Goal: Task Accomplishment & Management: Manage account settings

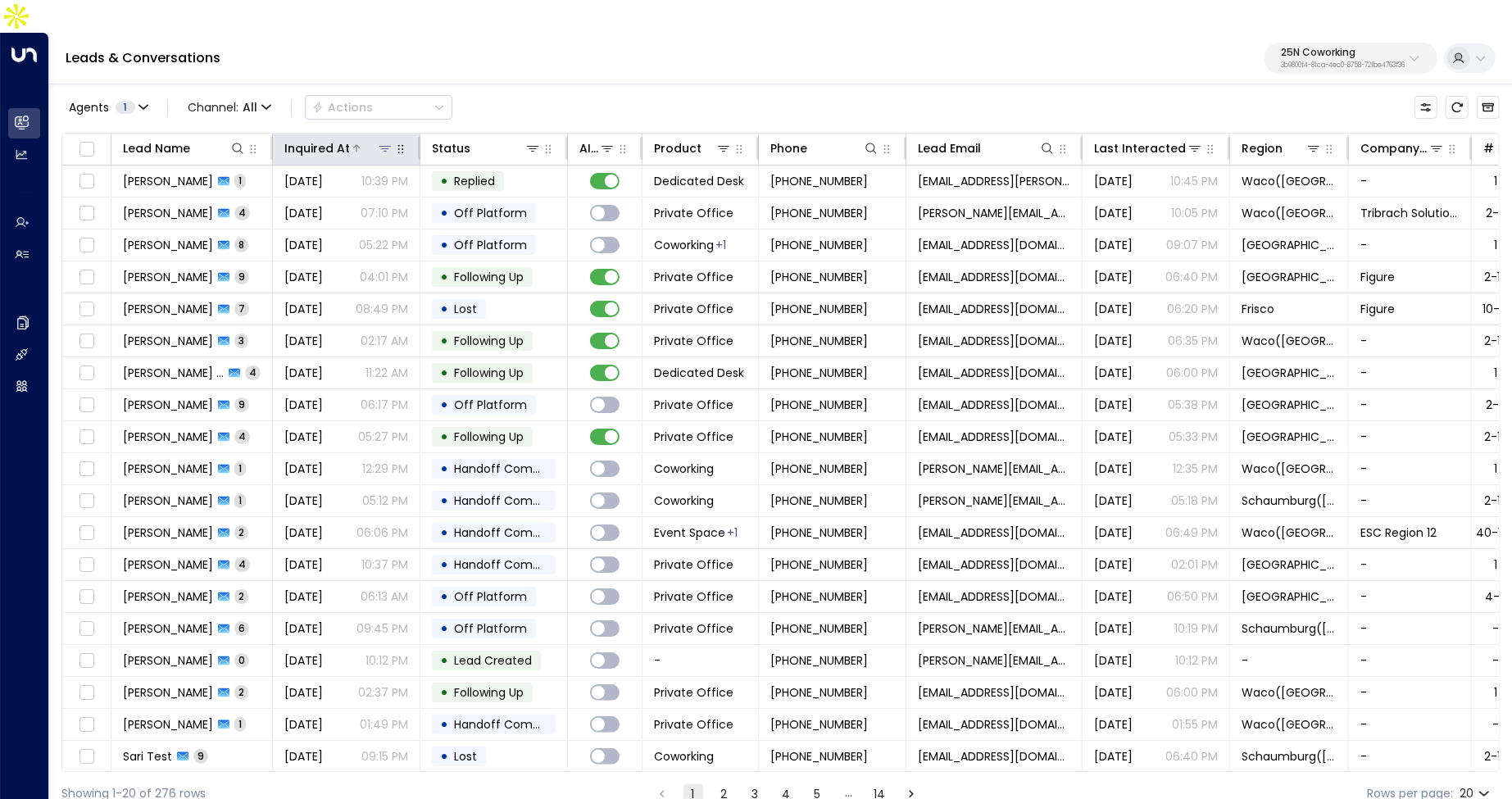
click at [332, 138] on div "Inquired At" at bounding box center [316, 148] width 66 height 19
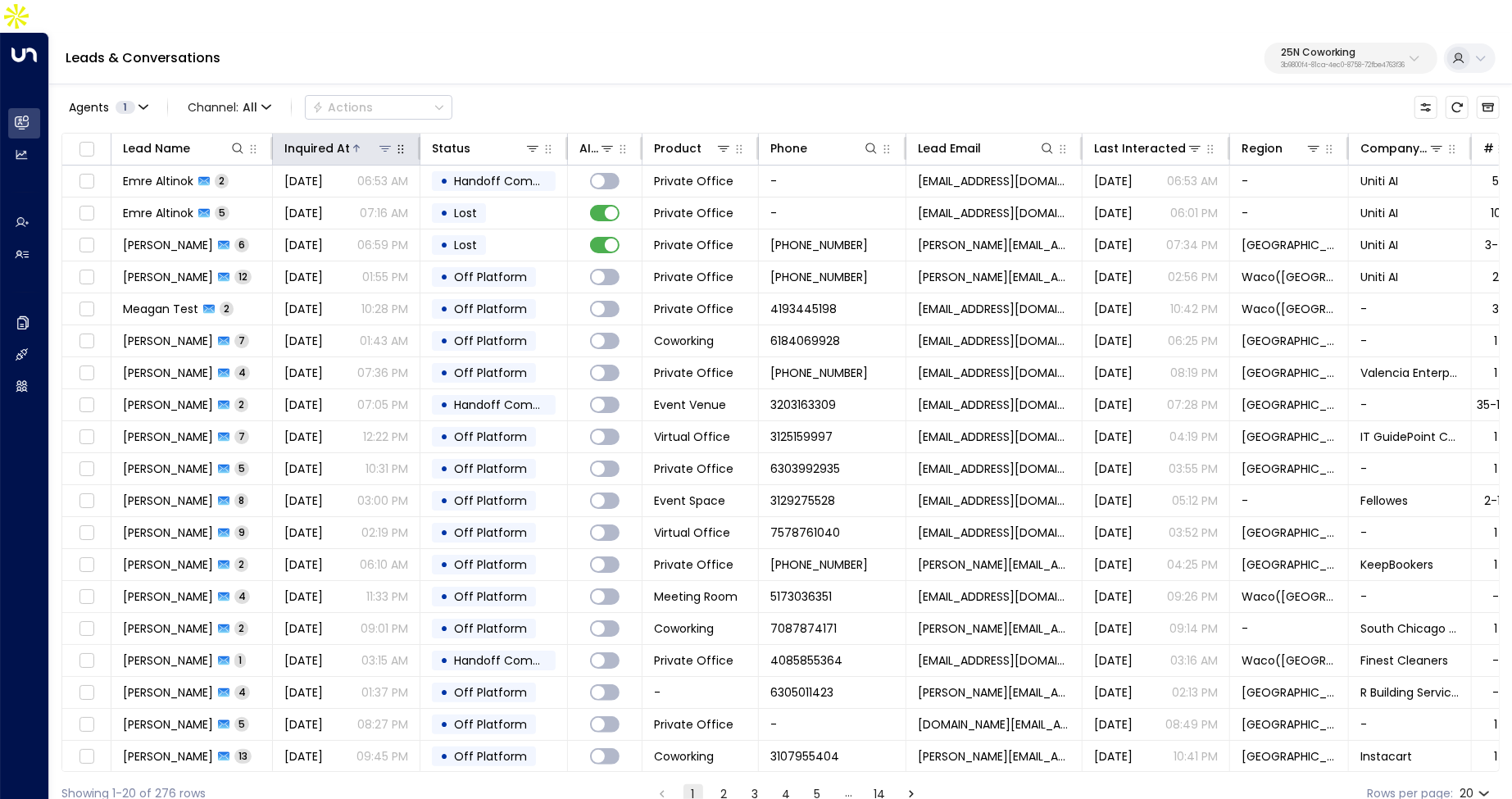
click at [332, 138] on div "Inquired At" at bounding box center [316, 148] width 66 height 19
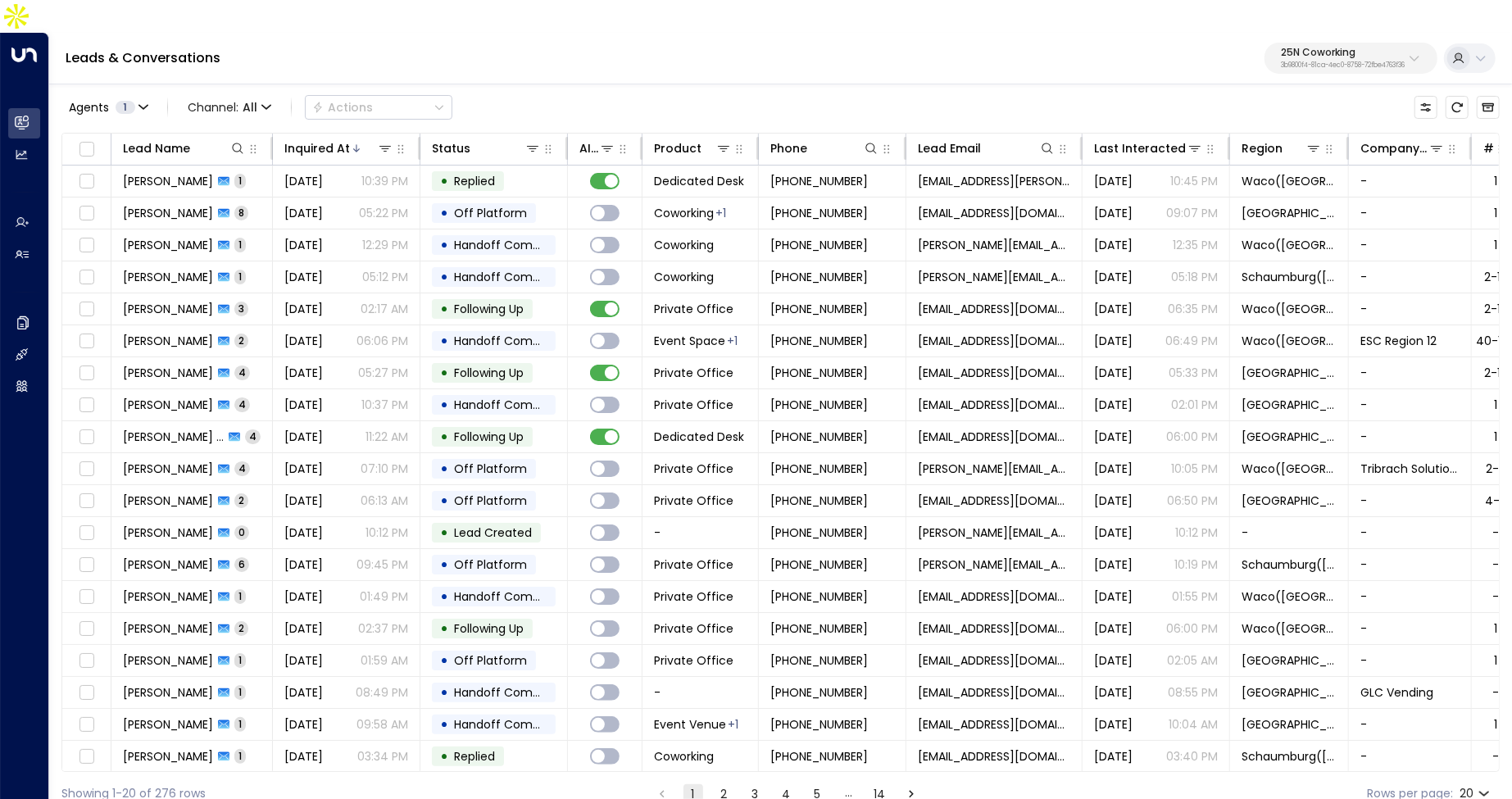
click at [1370, 47] on p "25N Coworking" at bounding box center [1342, 52] width 124 height 10
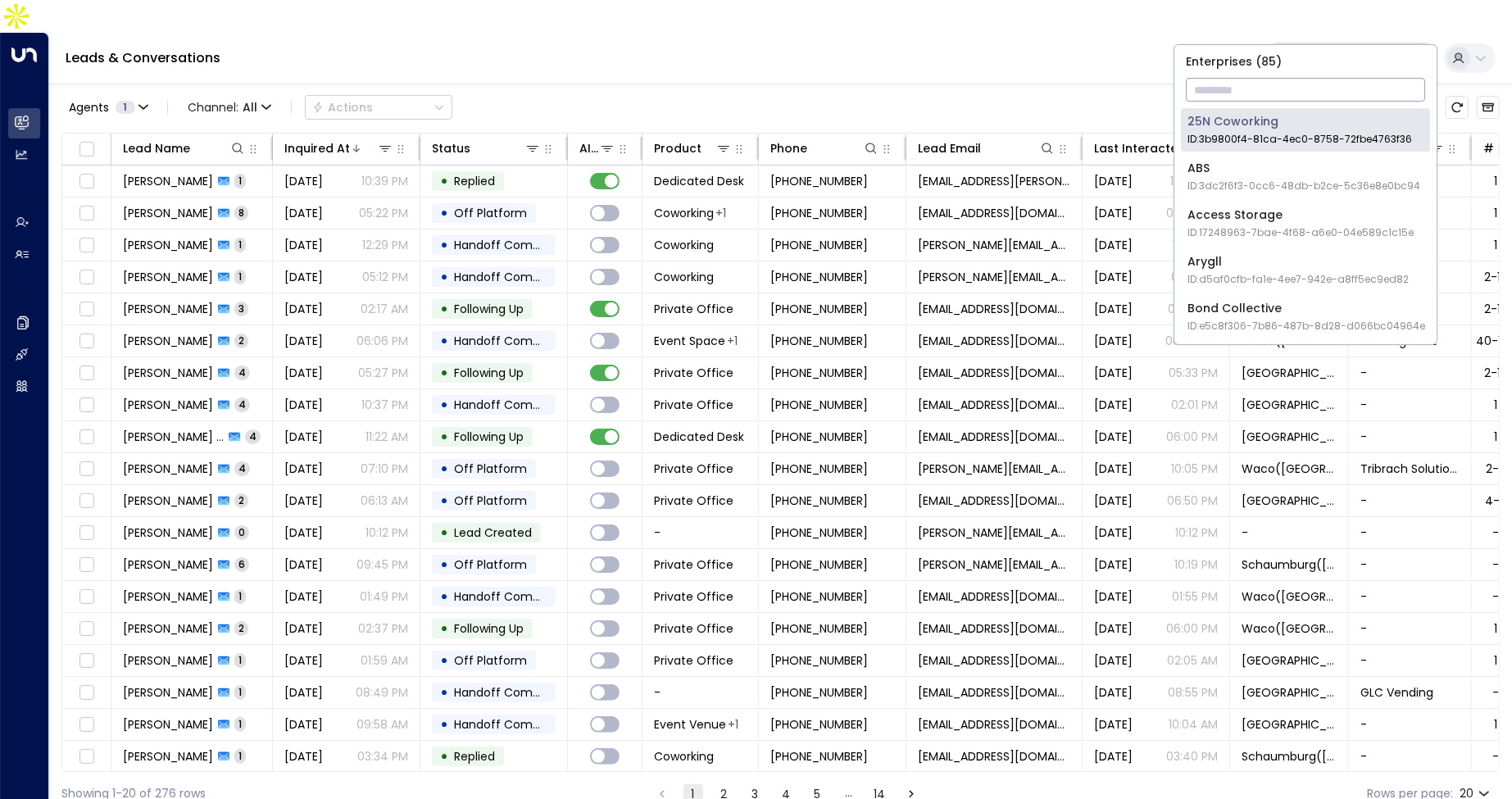
click at [1292, 85] on input "text" at bounding box center [1305, 89] width 239 height 31
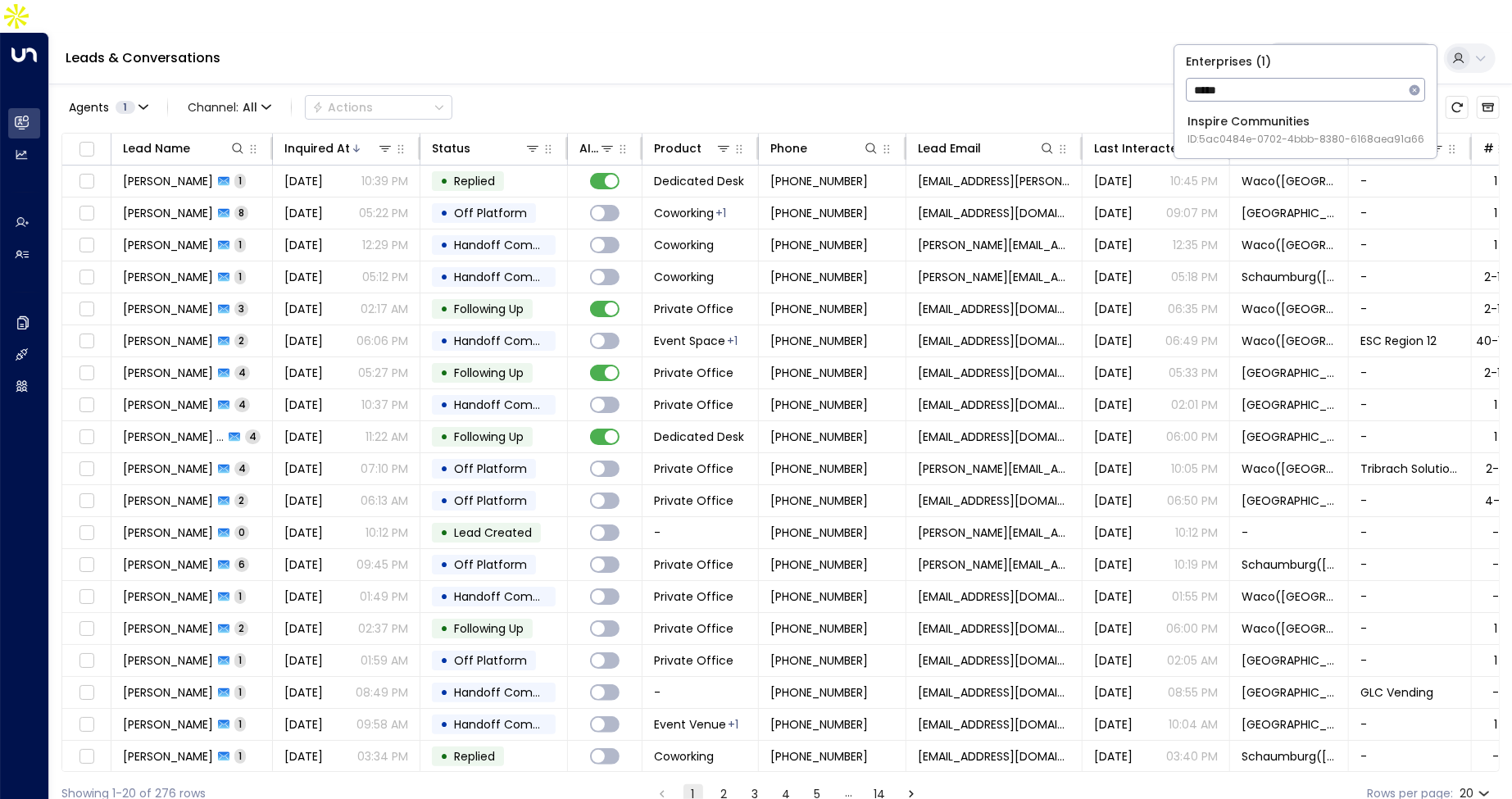
type input "*****"
click at [1223, 143] on span "ID: 5ac0484e-0702-4bbb-8380-6168aea91a66" at bounding box center [1305, 139] width 237 height 15
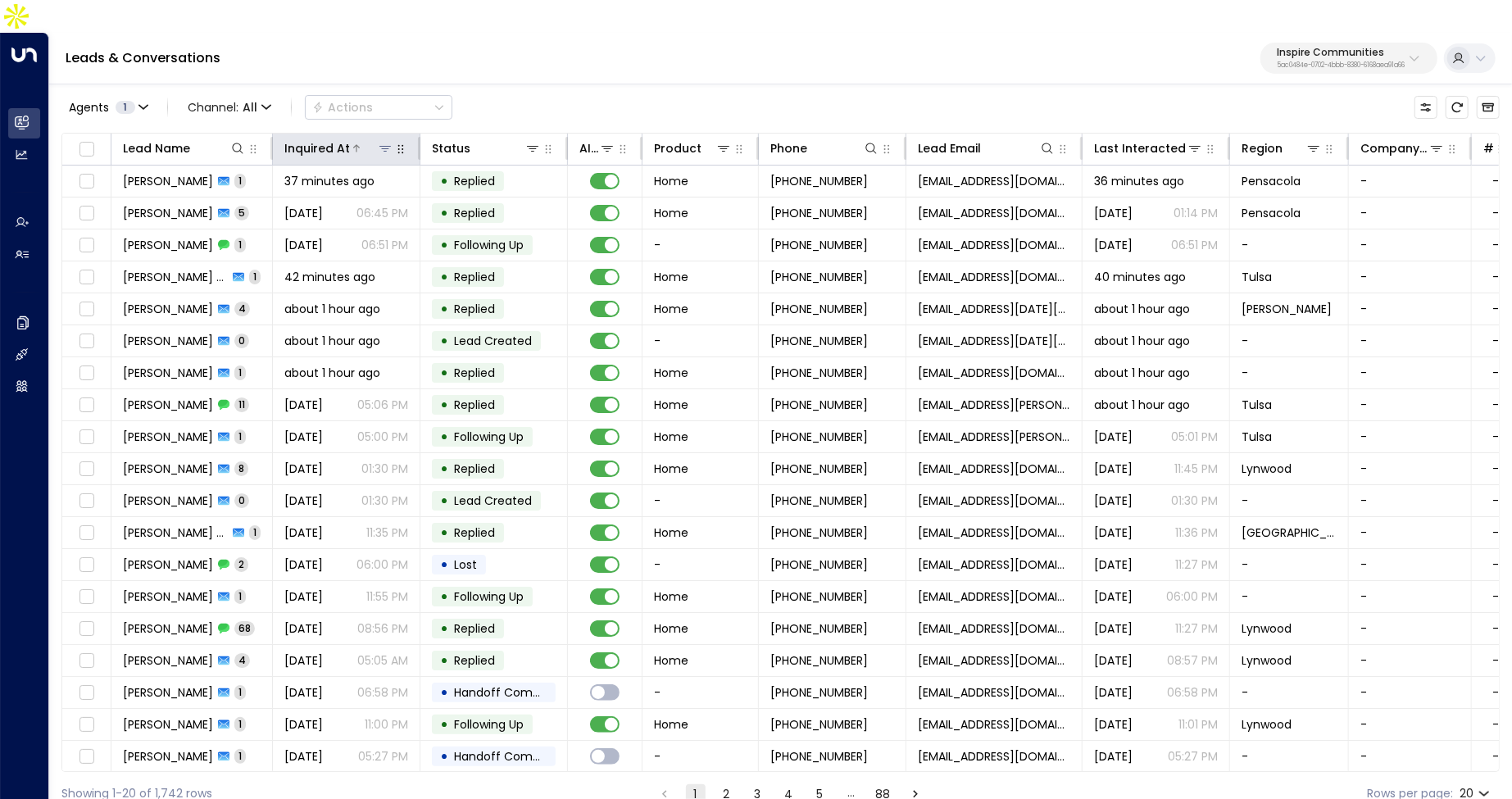
click at [346, 138] on div "Inquired At" at bounding box center [316, 148] width 66 height 19
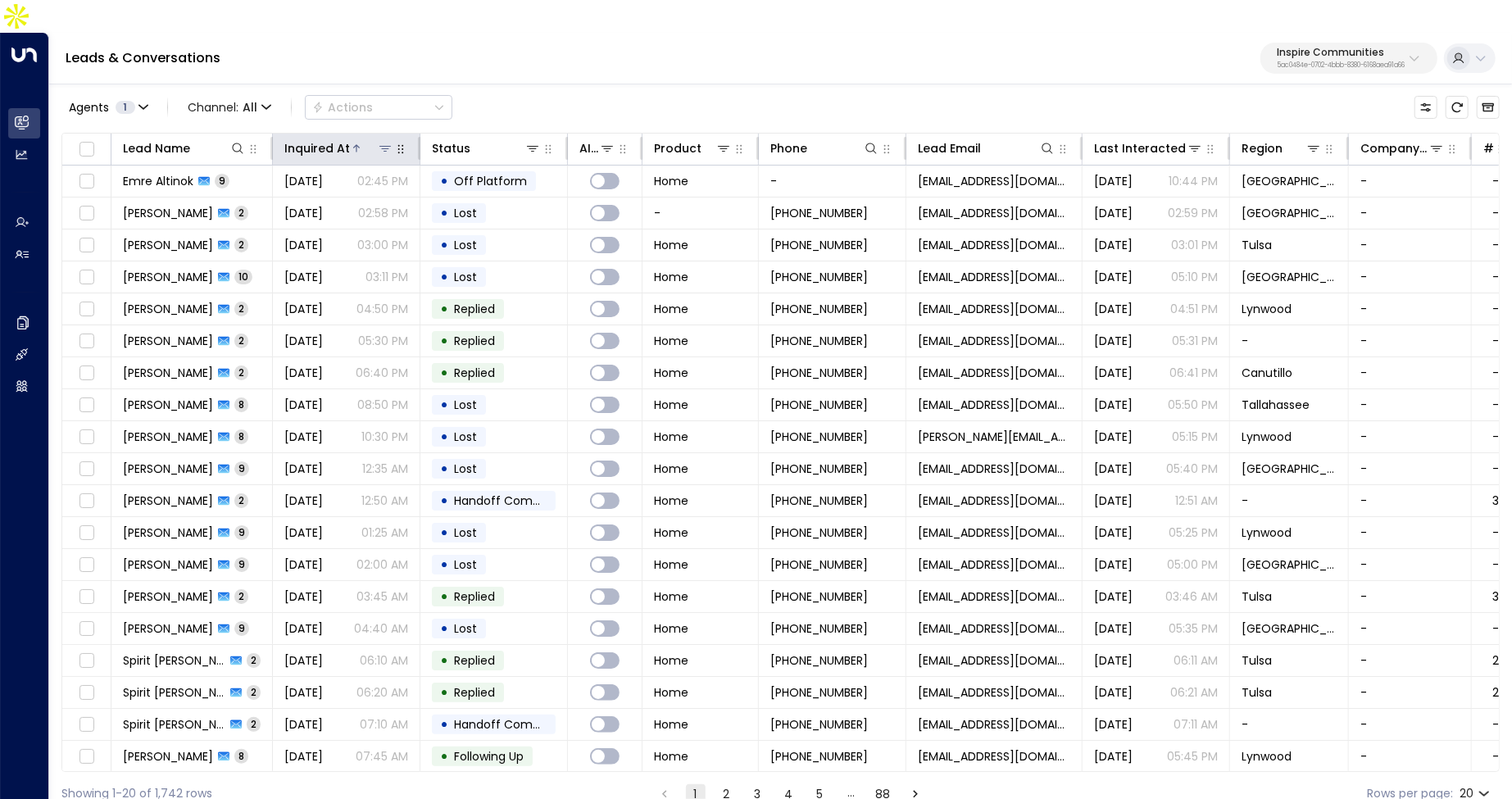
click at [346, 138] on div "Inquired At" at bounding box center [316, 148] width 66 height 19
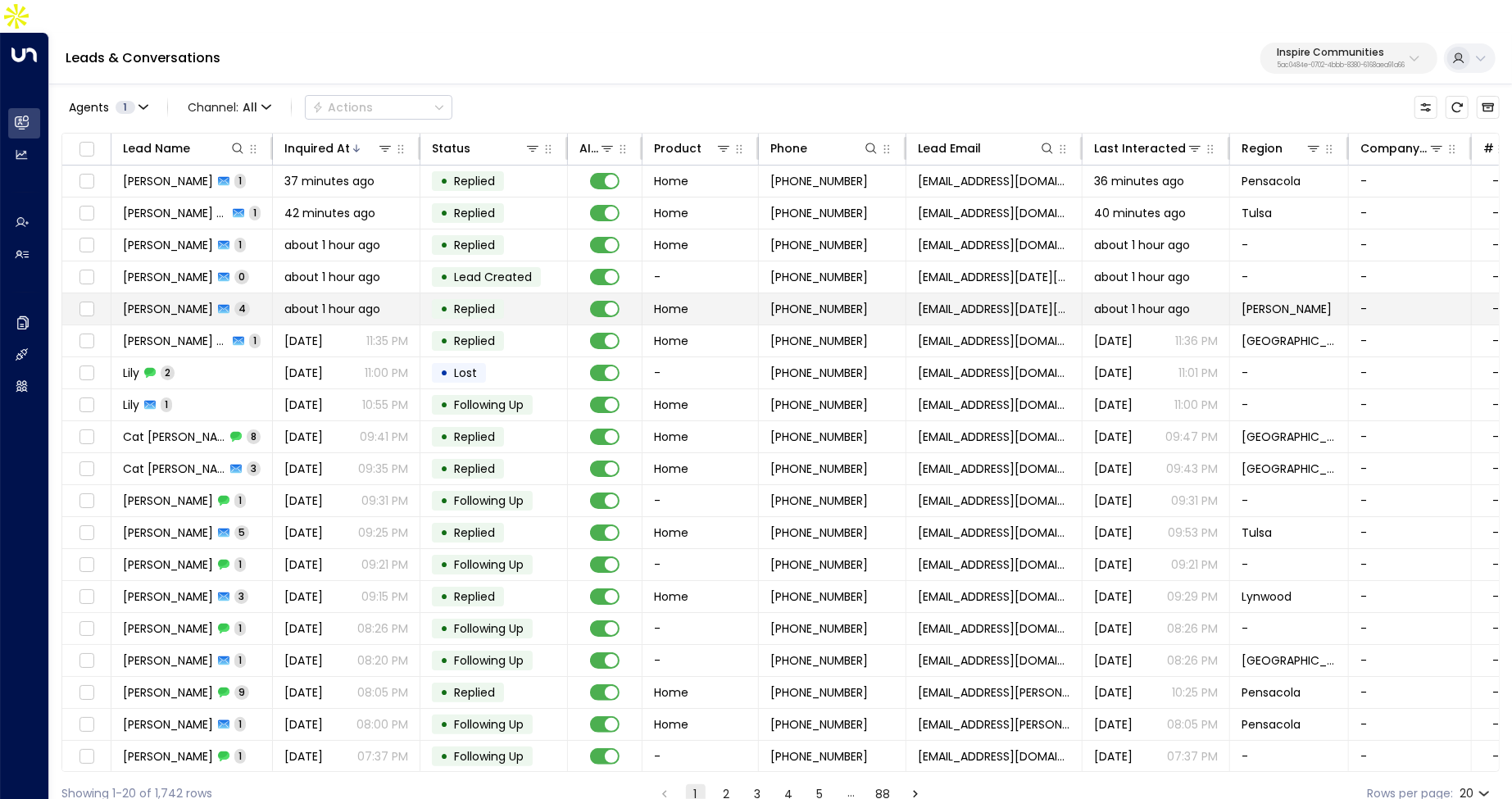
click at [365, 301] on span "about 1 hour ago" at bounding box center [332, 309] width 96 height 17
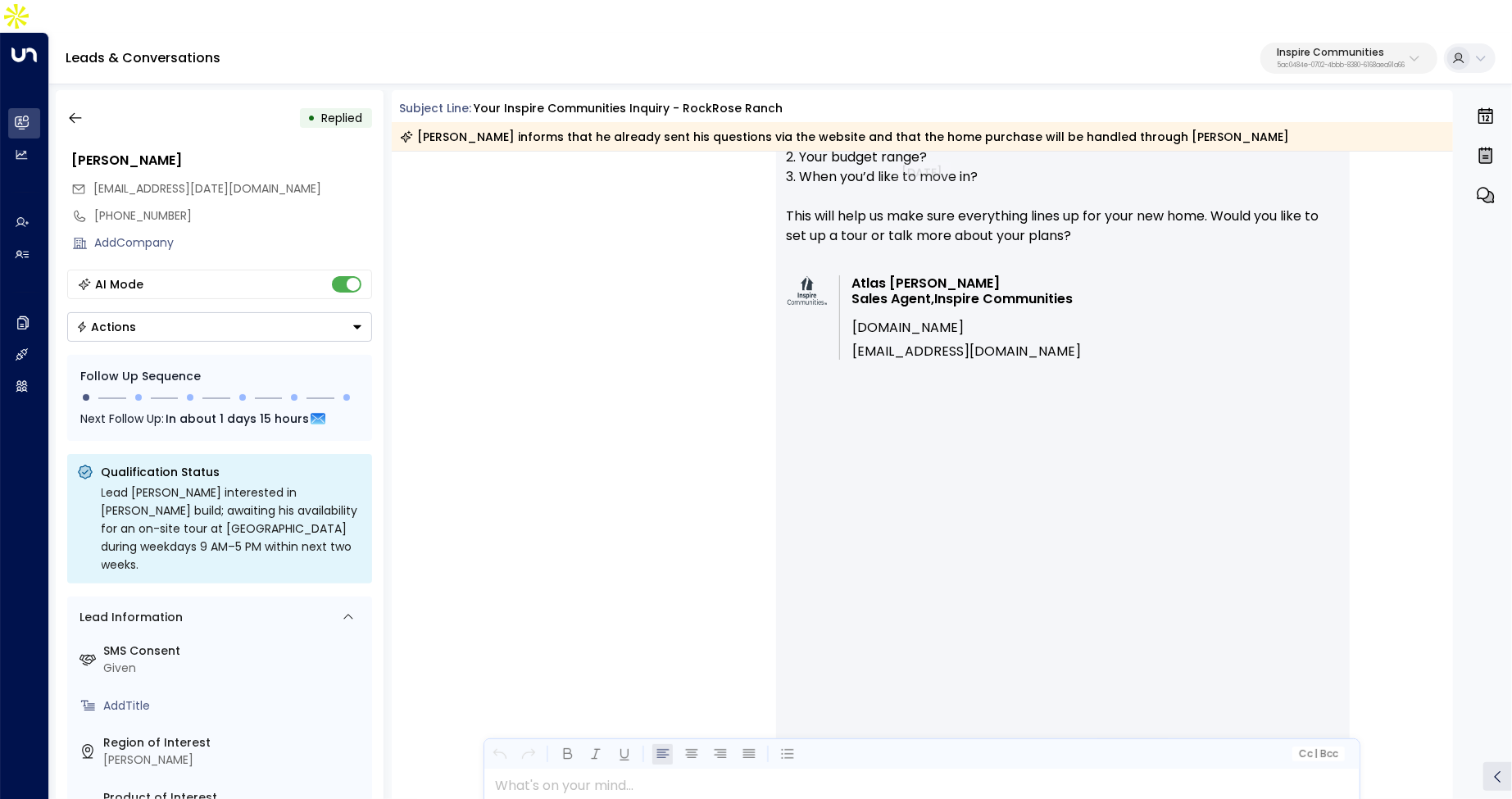
scroll to position [3161, 0]
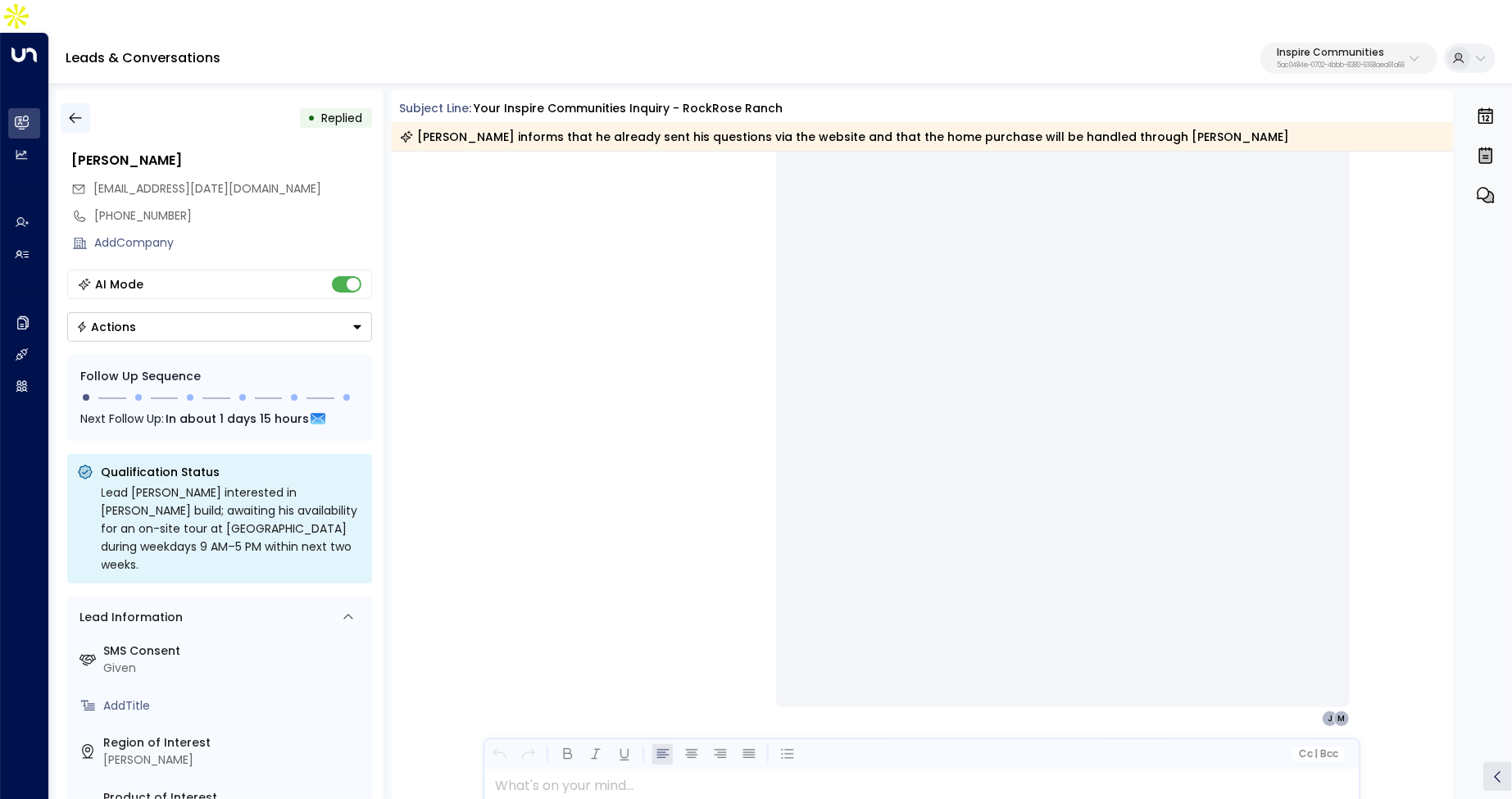
click at [79, 110] on icon "button" at bounding box center [75, 118] width 17 height 17
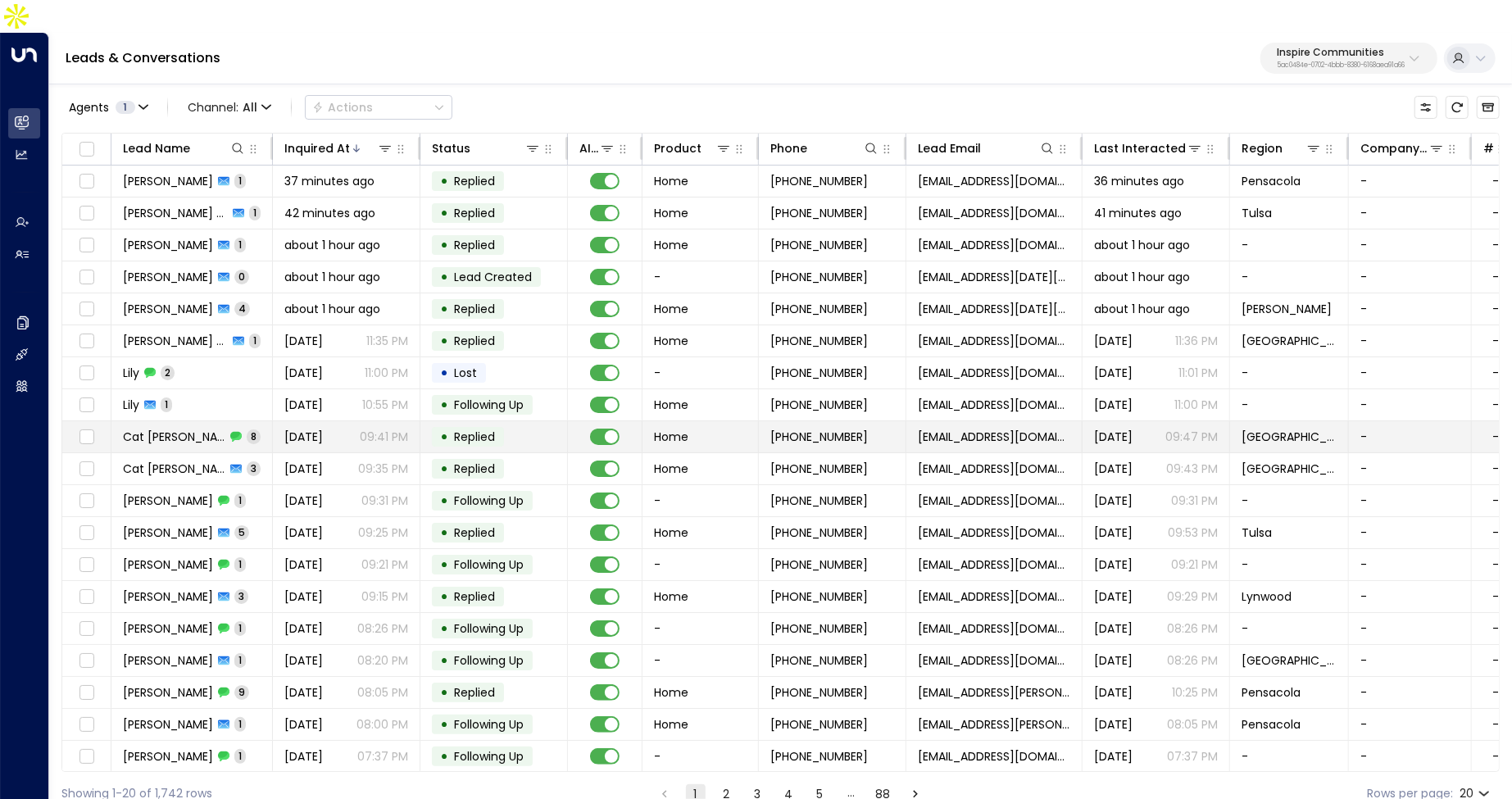
click at [266, 421] on td "Cat [PERSON_NAME] 8" at bounding box center [191, 437] width 162 height 31
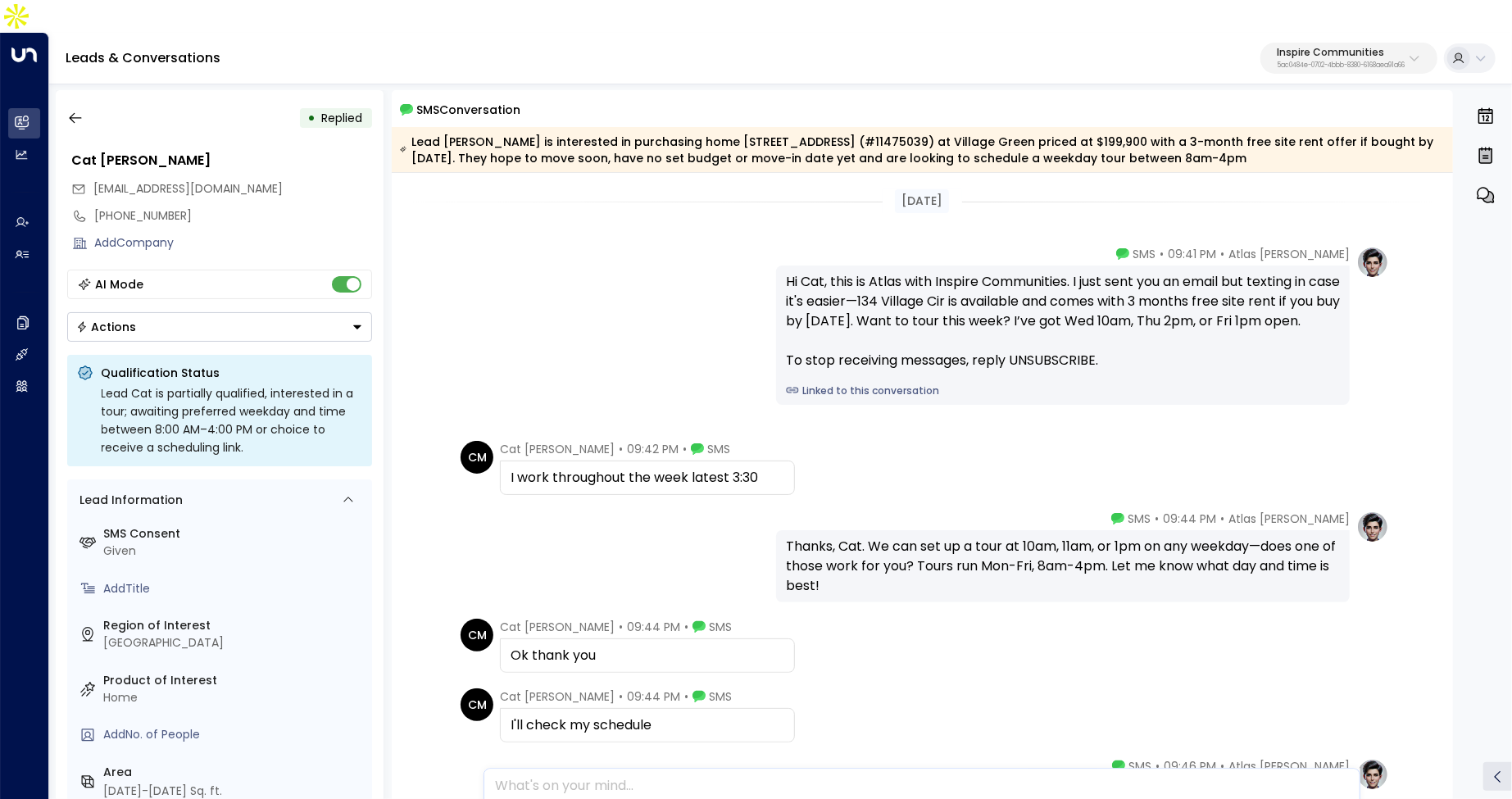
click at [93, 103] on div "• Replied" at bounding box center [219, 118] width 305 height 30
click at [82, 110] on icon "button" at bounding box center [75, 118] width 17 height 17
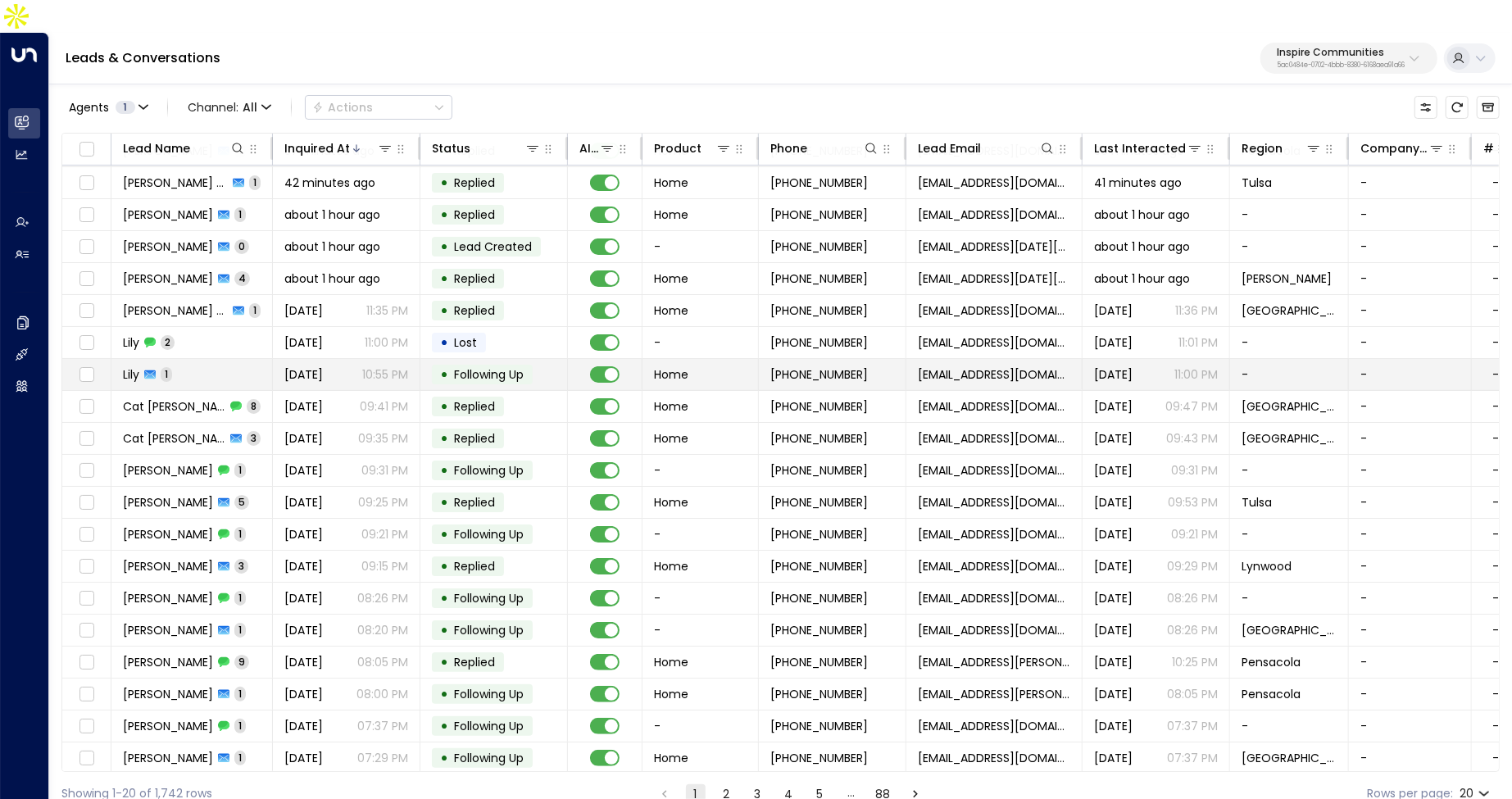
scroll to position [32, 0]
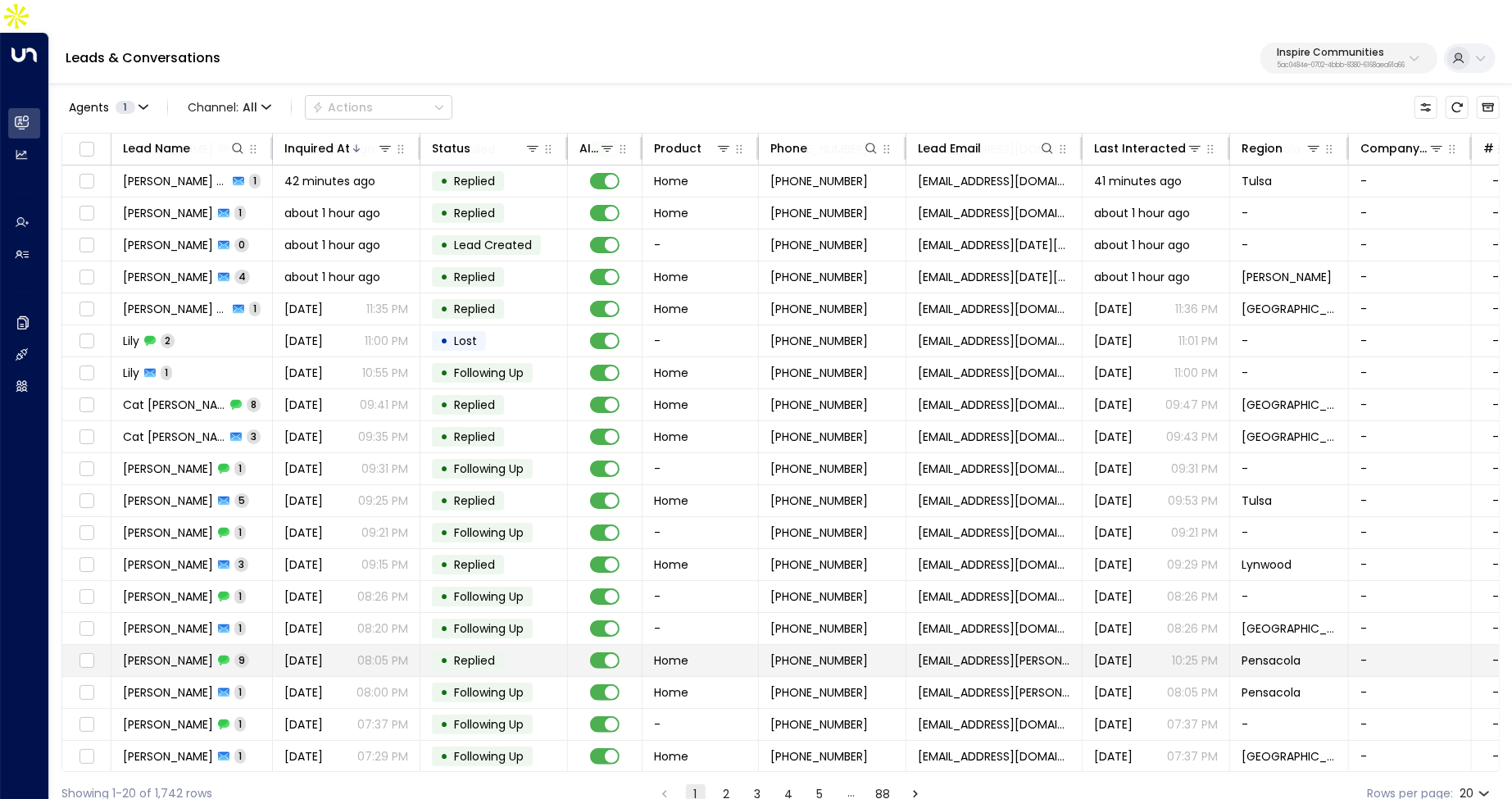
click at [343, 645] on td "[DATE] 08:05 PM" at bounding box center [346, 661] width 148 height 31
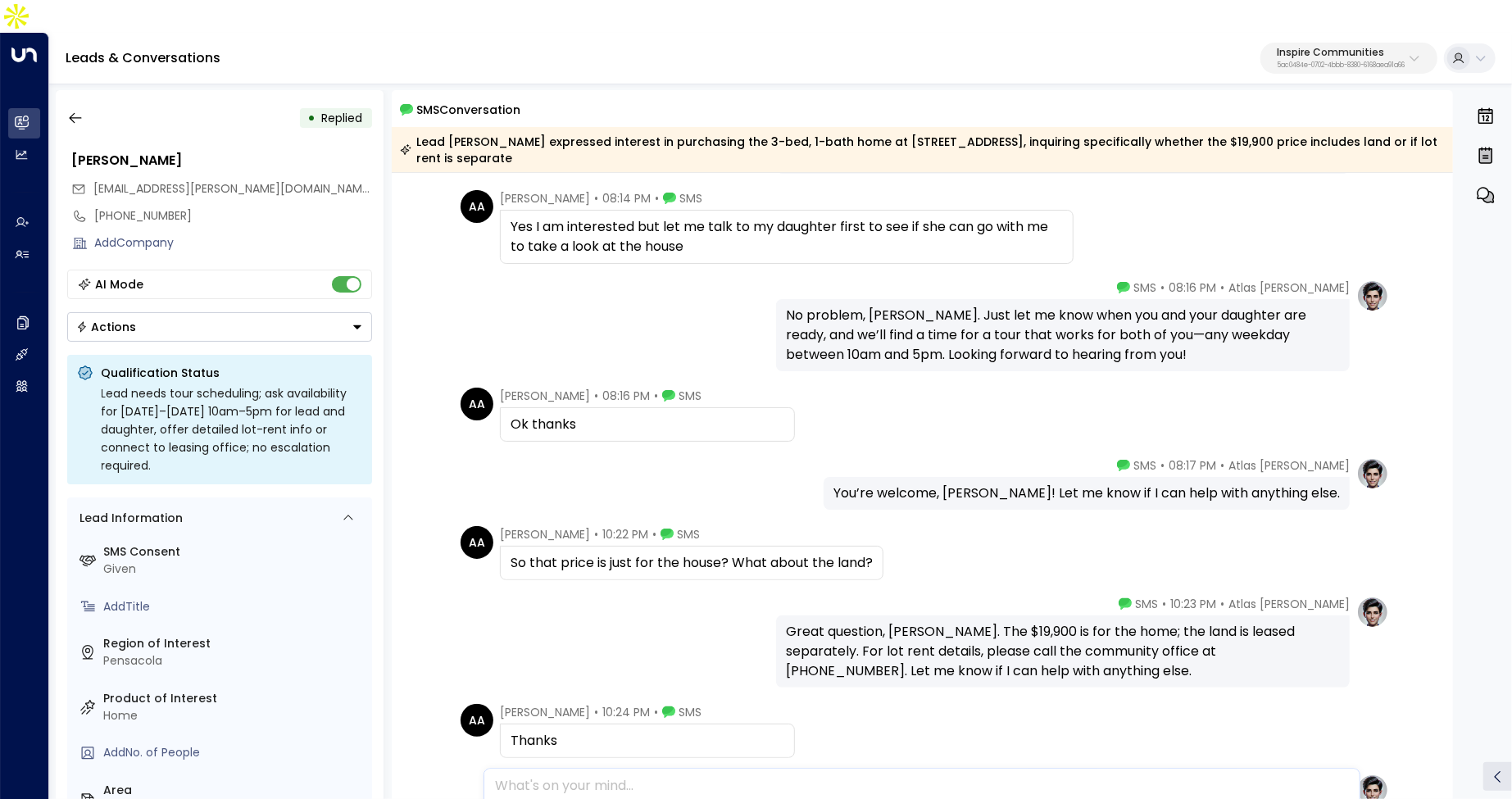
scroll to position [211, 0]
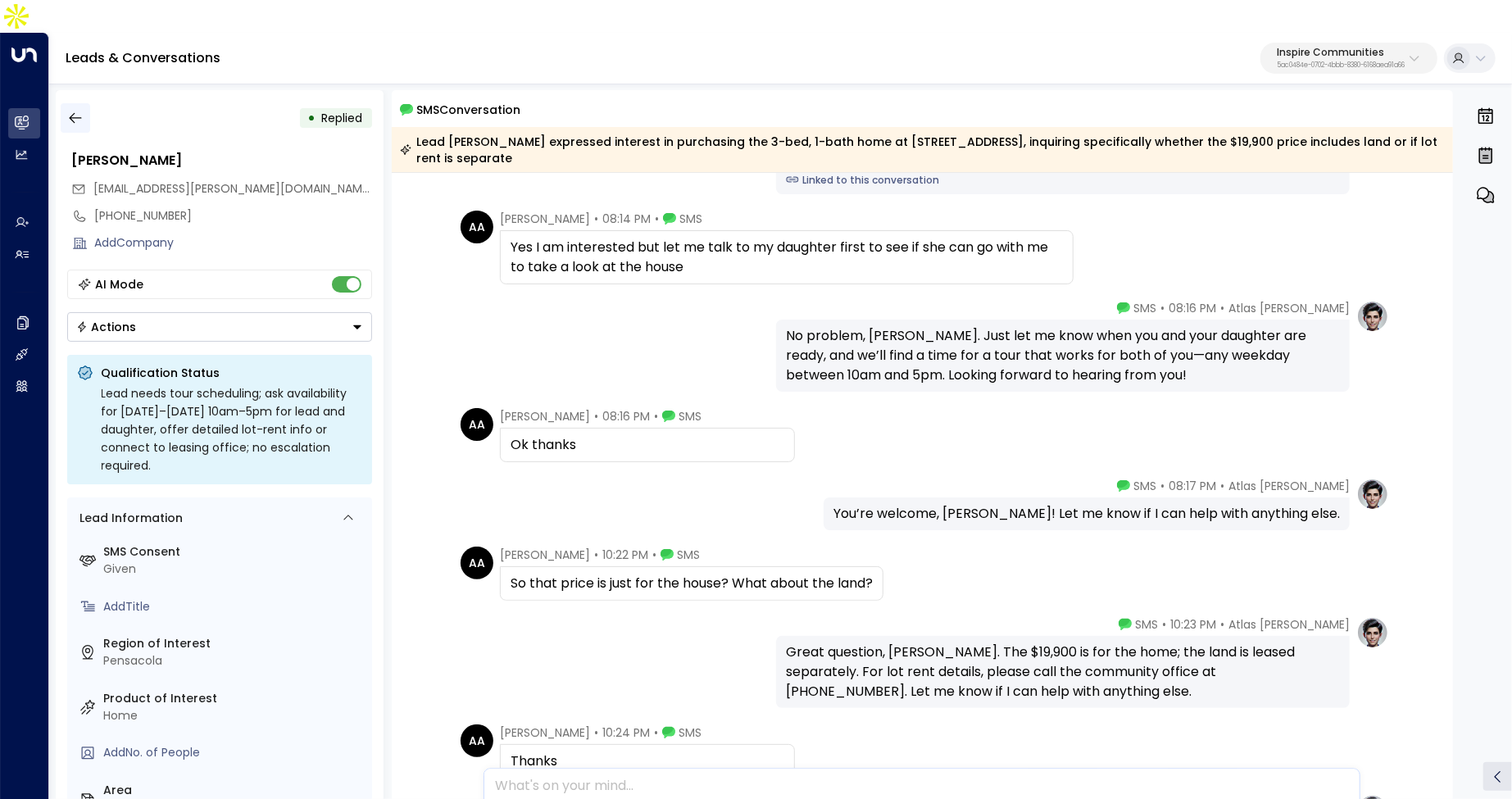
click at [77, 110] on icon "button" at bounding box center [75, 118] width 17 height 17
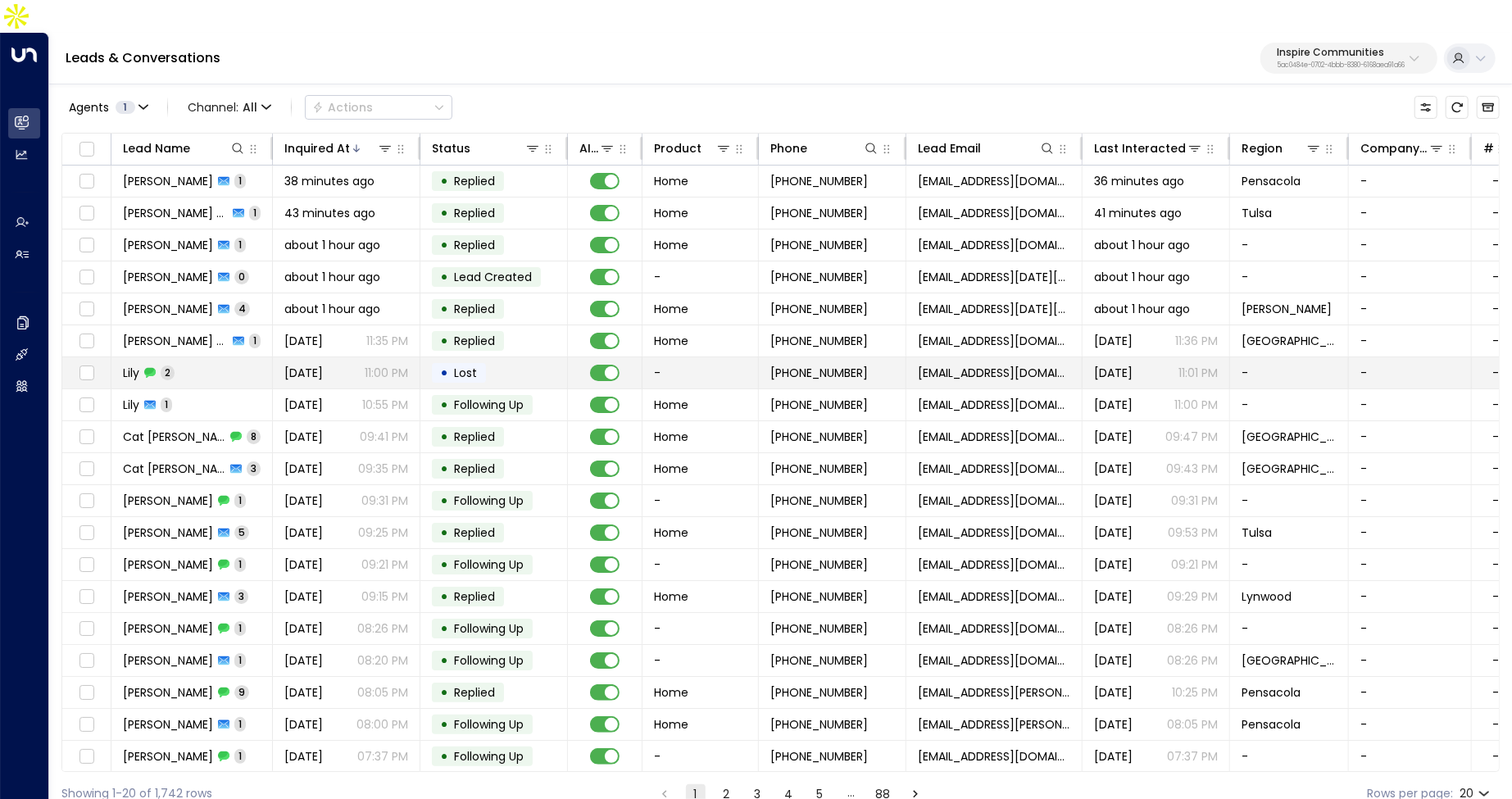
scroll to position [32, 0]
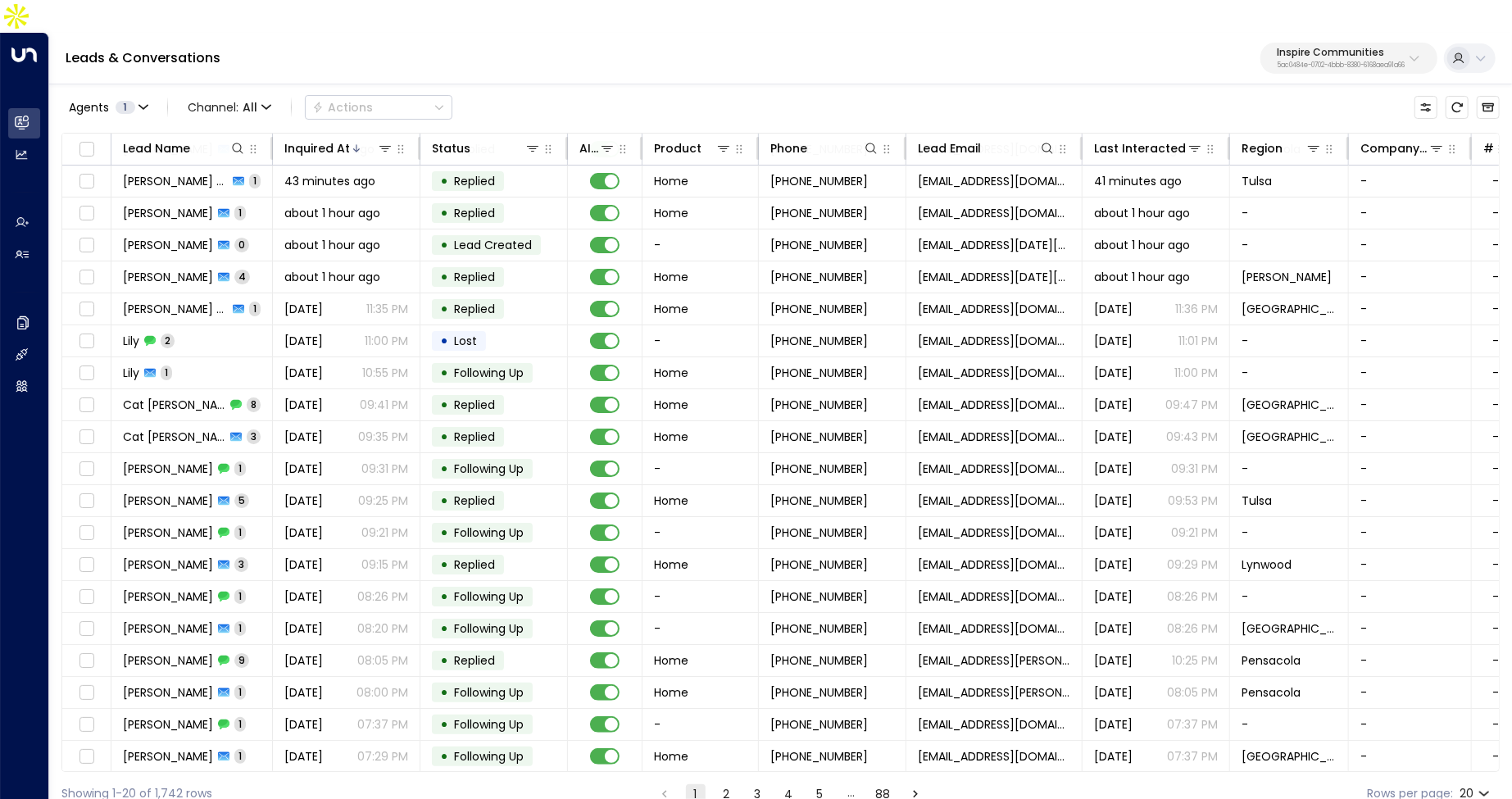
click at [732, 784] on button "2" at bounding box center [726, 794] width 19 height 19
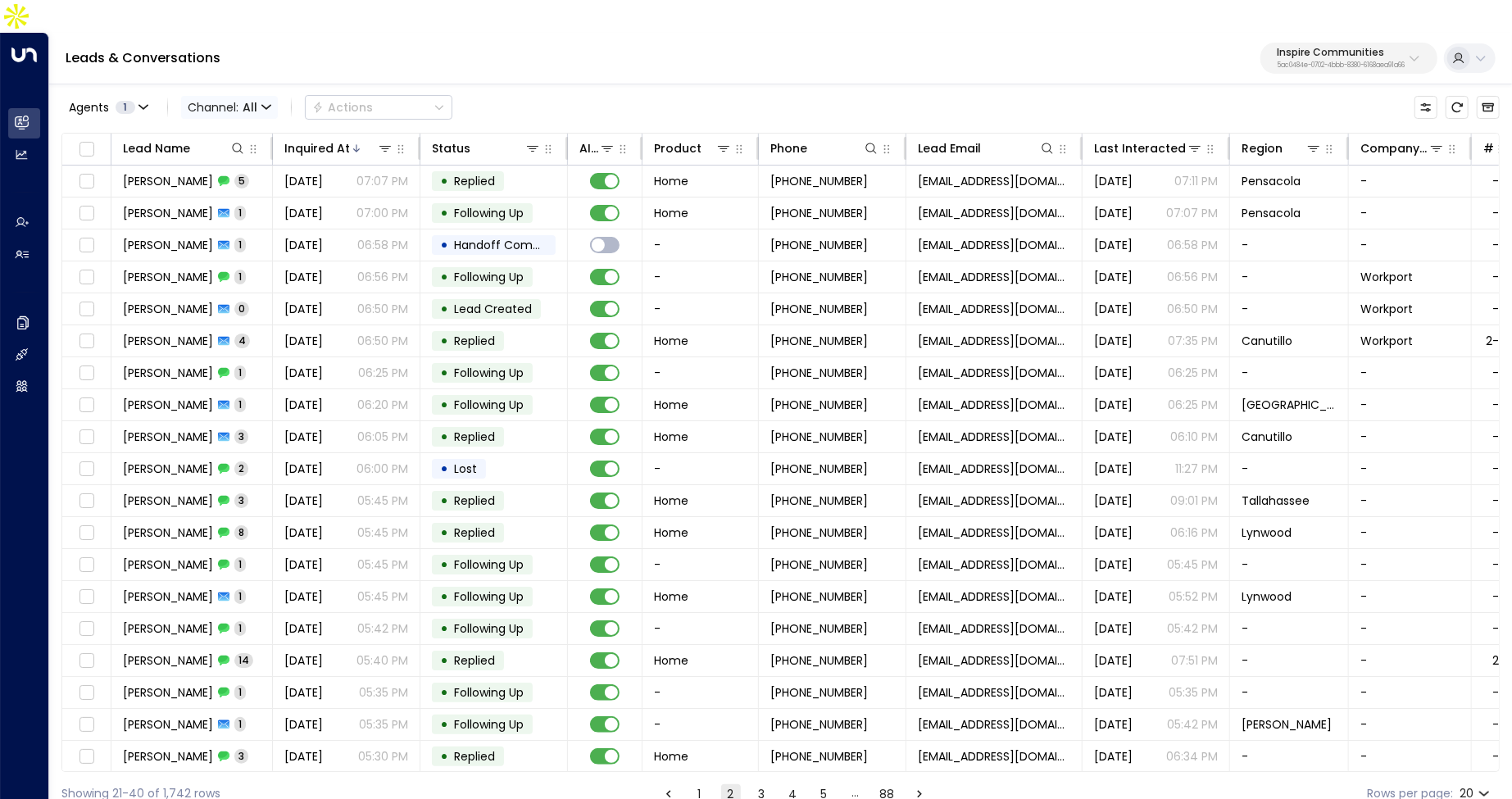
click at [266, 105] on icon "button" at bounding box center [266, 107] width 8 height 3
click at [456, 62] on div at bounding box center [756, 400] width 1512 height 799
click at [532, 142] on icon at bounding box center [532, 148] width 13 height 13
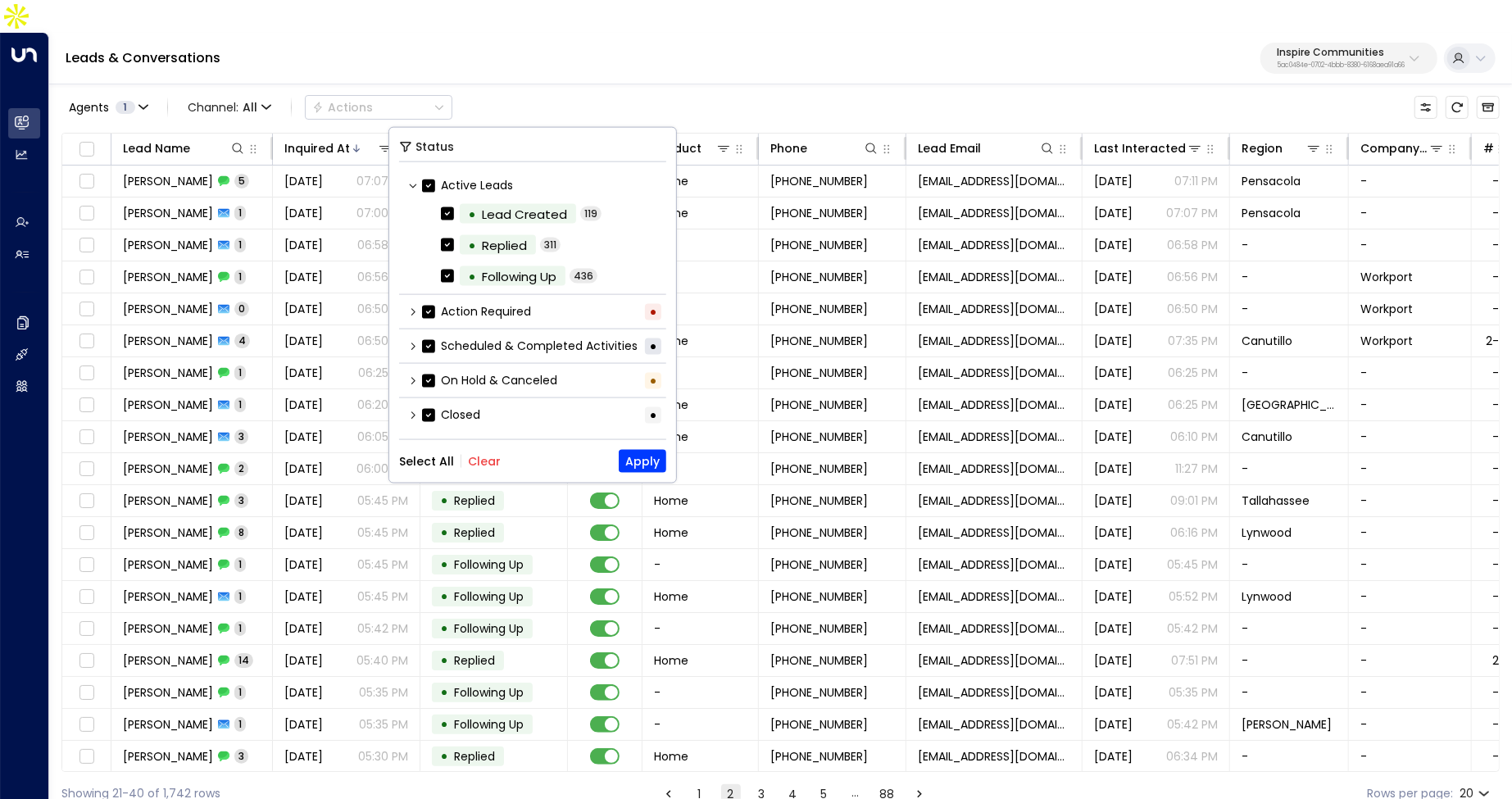
click at [418, 339] on div "Scheduled & Completed Activities •" at bounding box center [533, 346] width 267 height 27
click at [420, 345] on div "Scheduled & Completed Activities •" at bounding box center [533, 346] width 267 height 27
click at [414, 345] on icon at bounding box center [413, 345] width 10 height 10
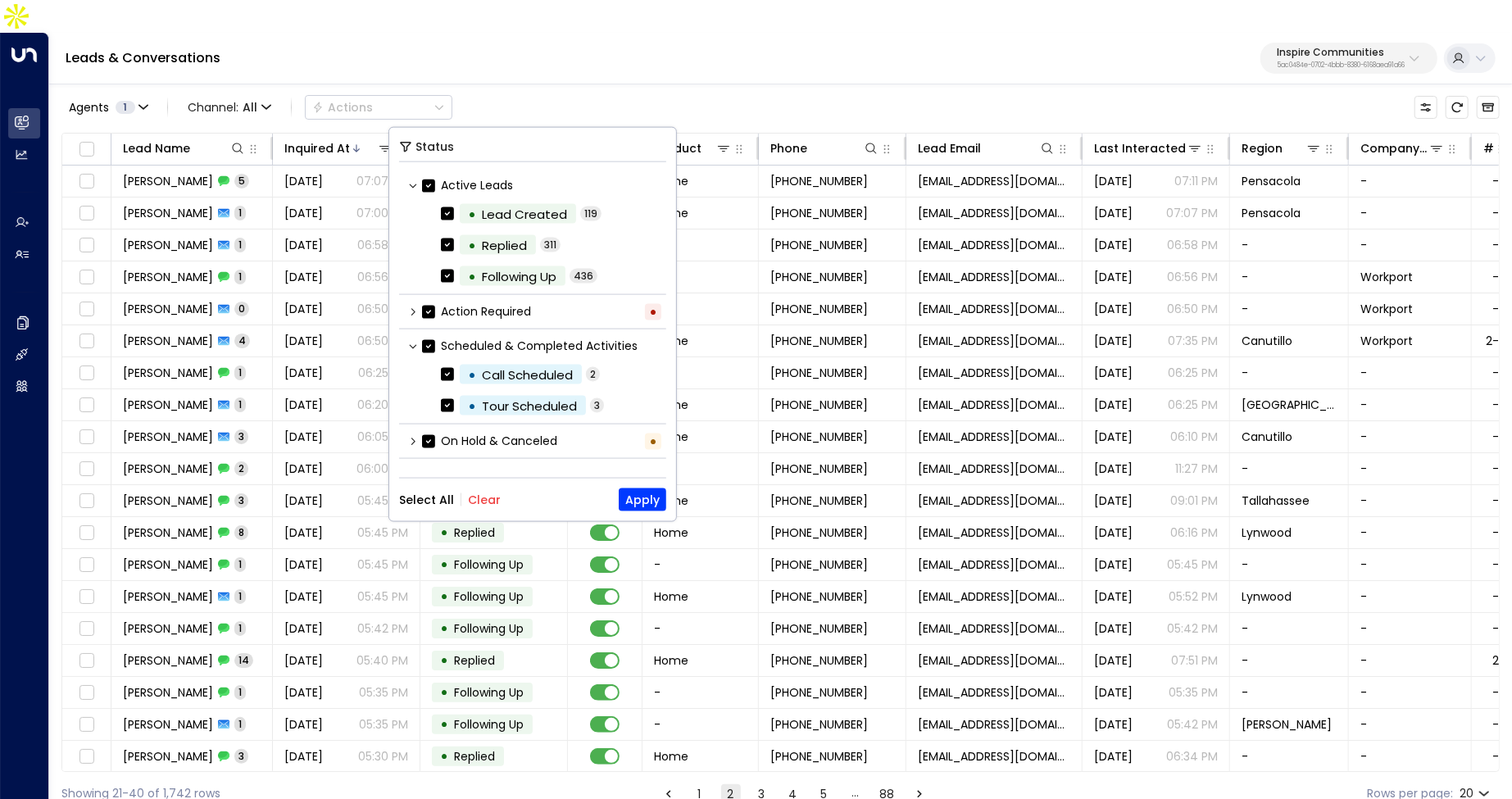
click at [482, 494] on button "Clear" at bounding box center [483, 499] width 32 height 13
click at [454, 404] on label "• Tour Scheduled" at bounding box center [513, 406] width 145 height 19
click at [631, 494] on button "Apply" at bounding box center [642, 500] width 47 height 23
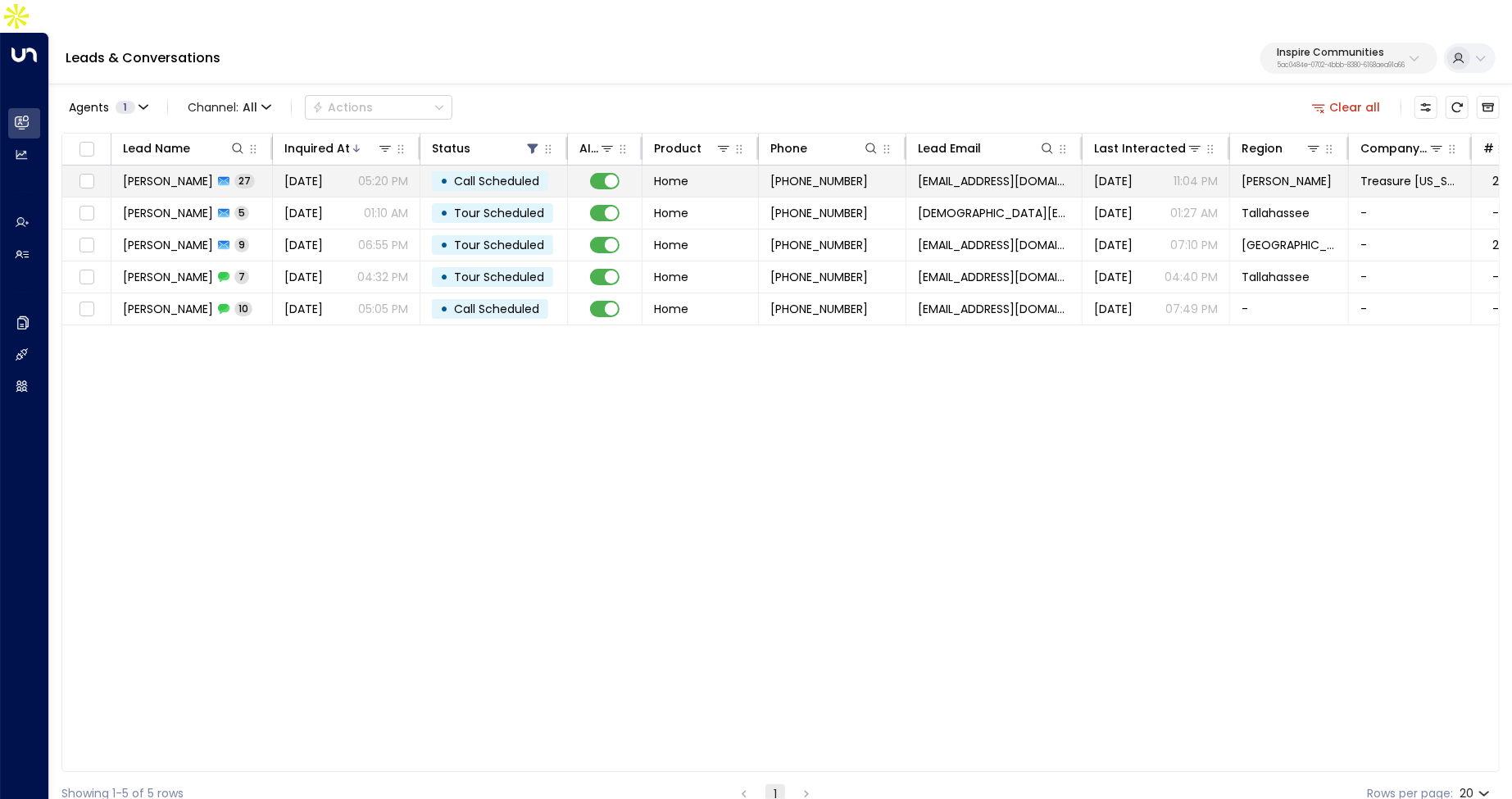
click at [357, 173] on div "[DATE] 05:20 PM" at bounding box center [346, 181] width 124 height 17
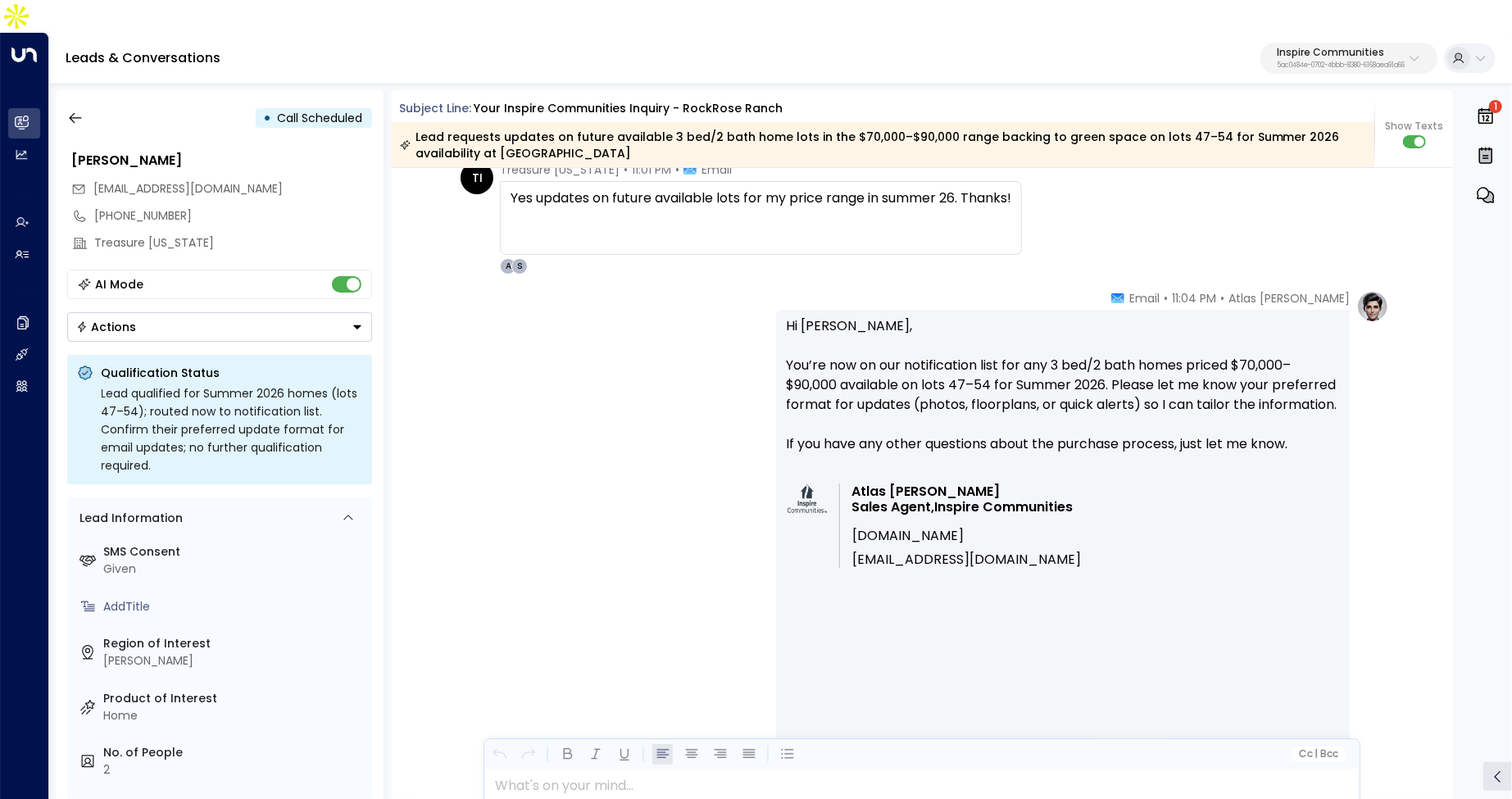
scroll to position [12614, 0]
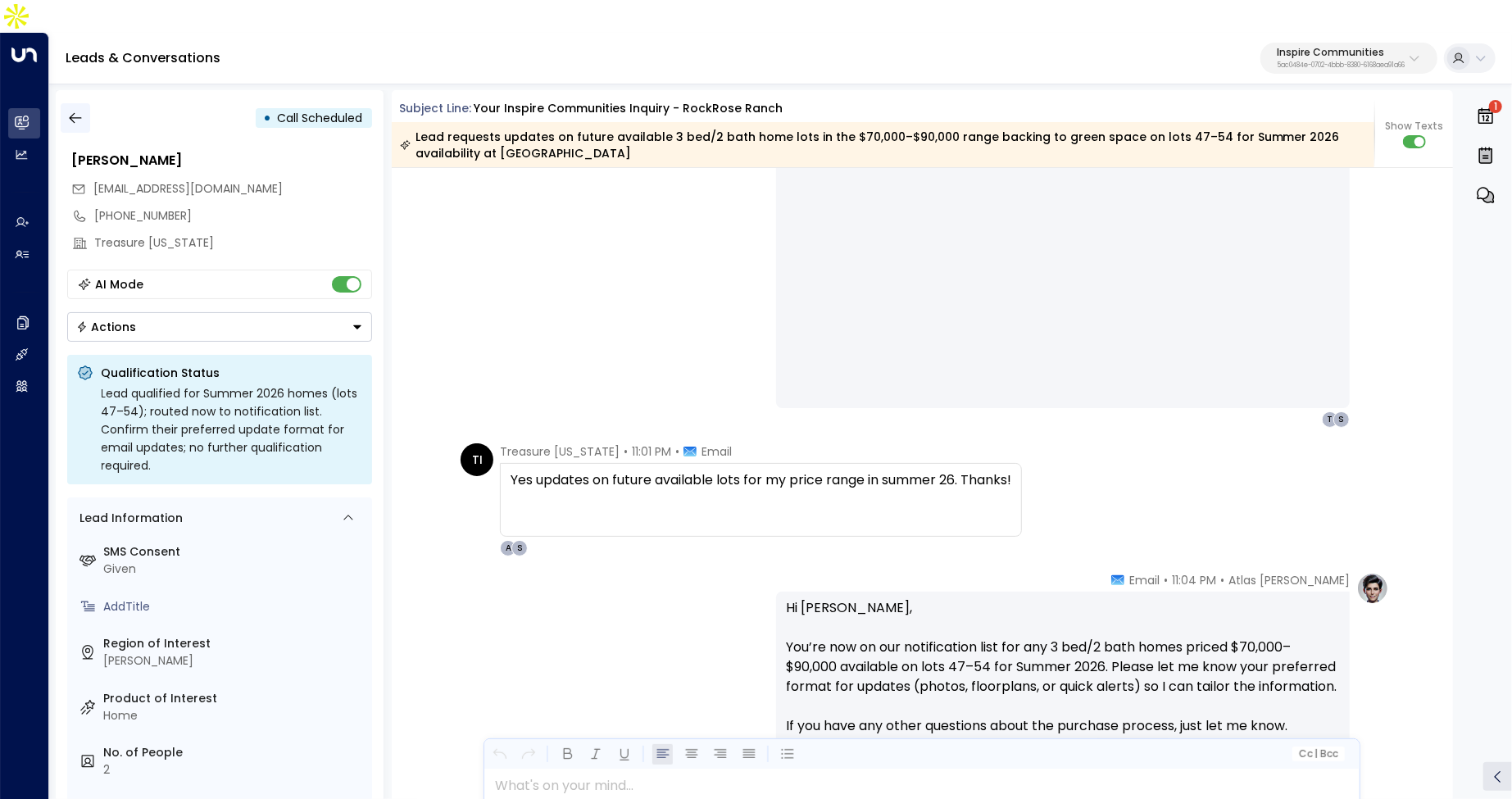
click at [87, 103] on button "button" at bounding box center [75, 118] width 30 height 30
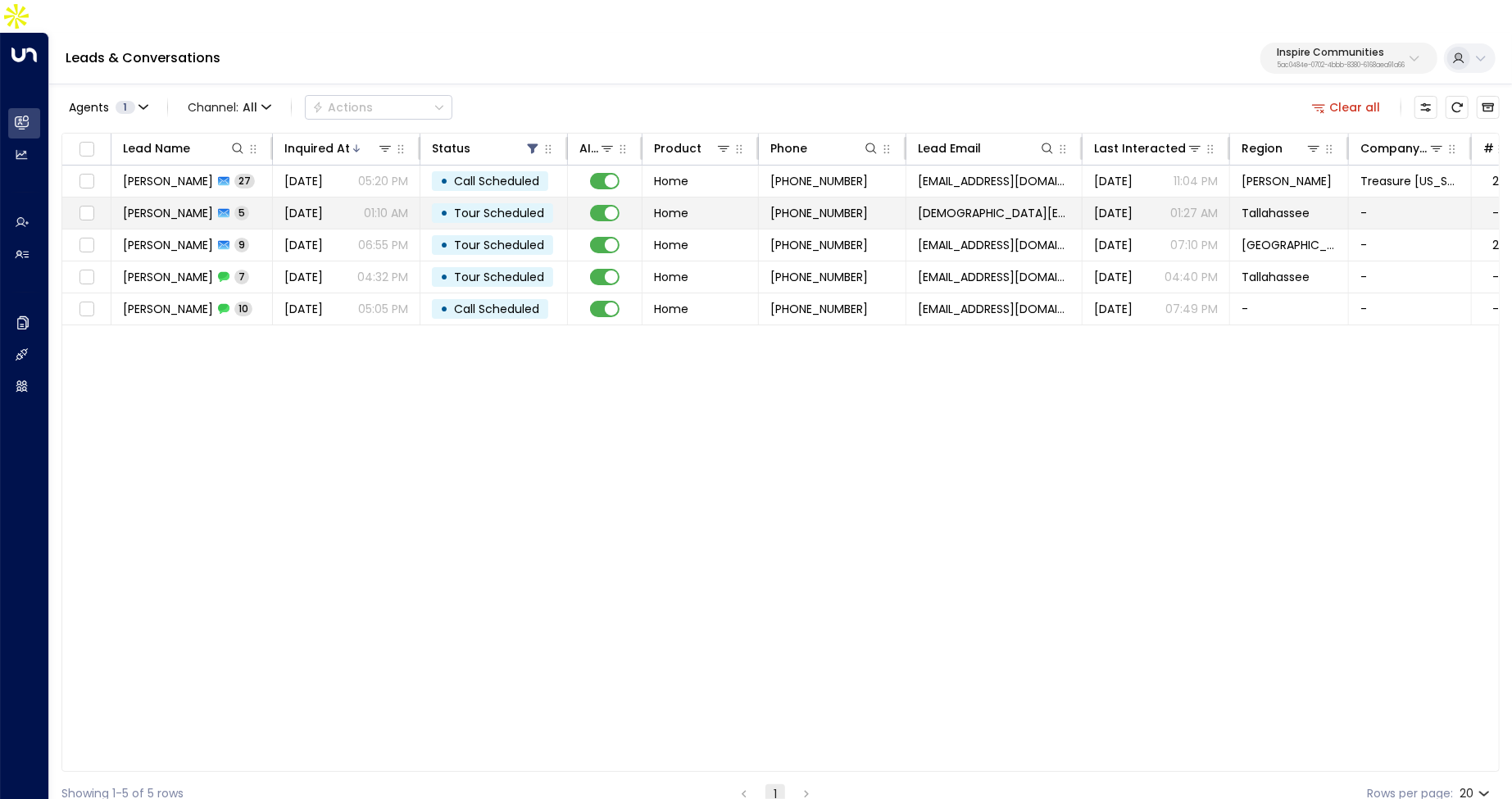
click at [255, 198] on td "[PERSON_NAME] 5" at bounding box center [191, 213] width 162 height 31
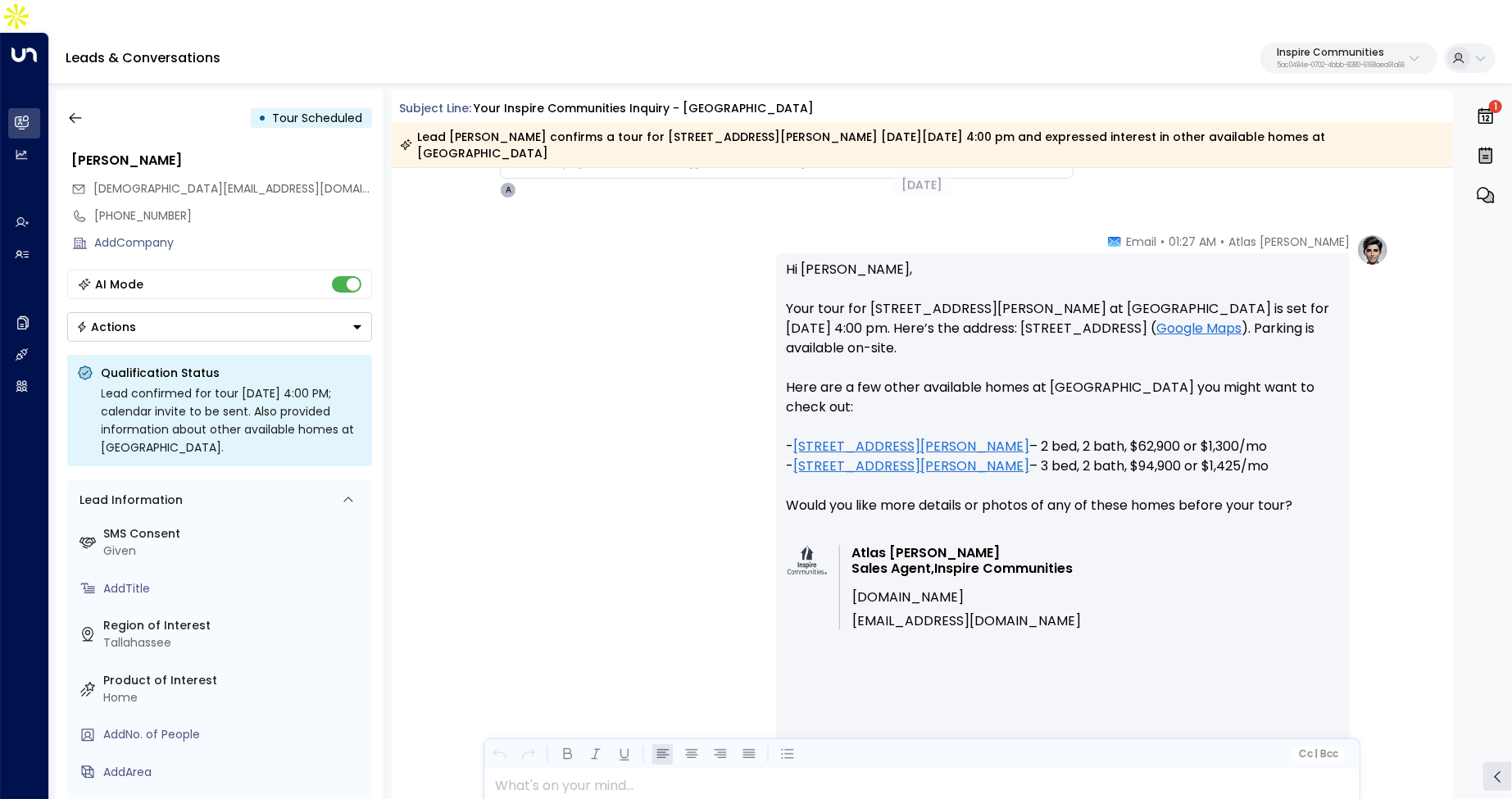
scroll to position [4076, 0]
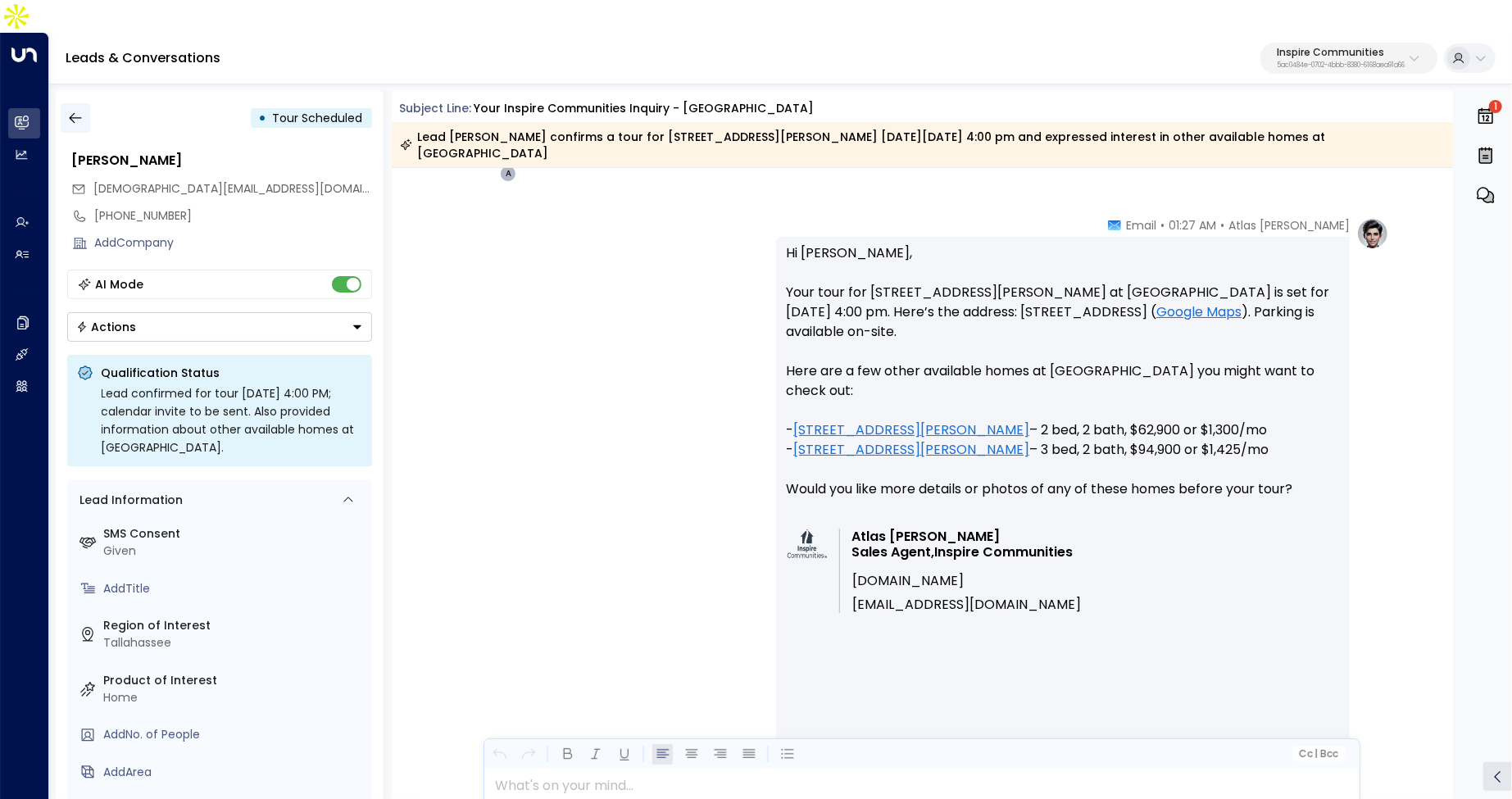
click at [89, 103] on button "button" at bounding box center [75, 118] width 30 height 30
